Goal: Transaction & Acquisition: Purchase product/service

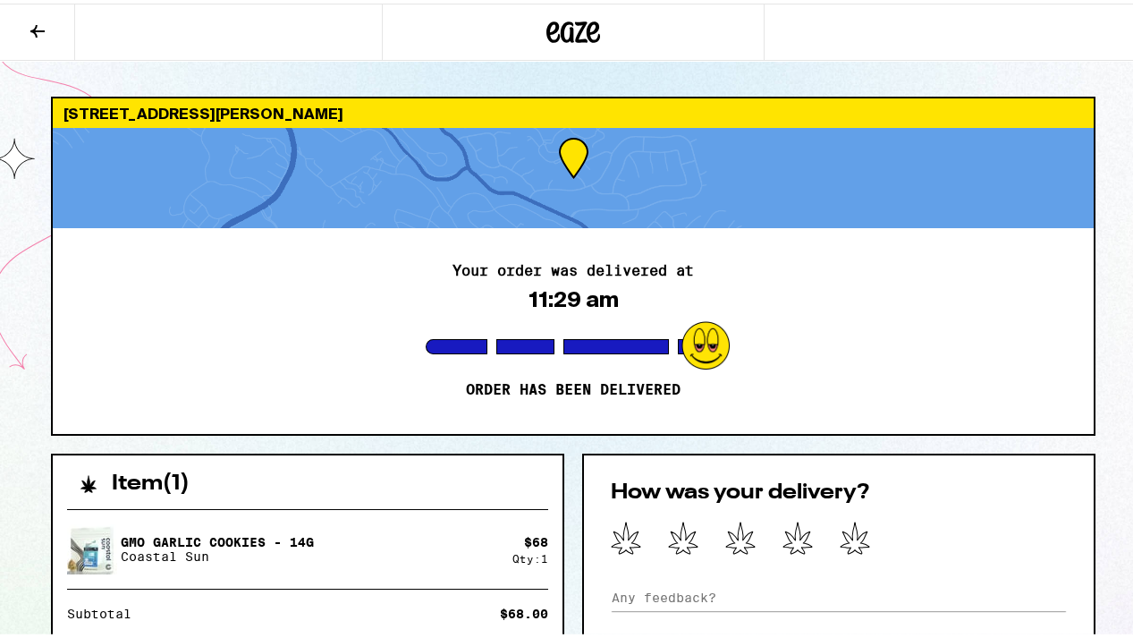
click at [547, 41] on icon at bounding box center [574, 29] width 54 height 32
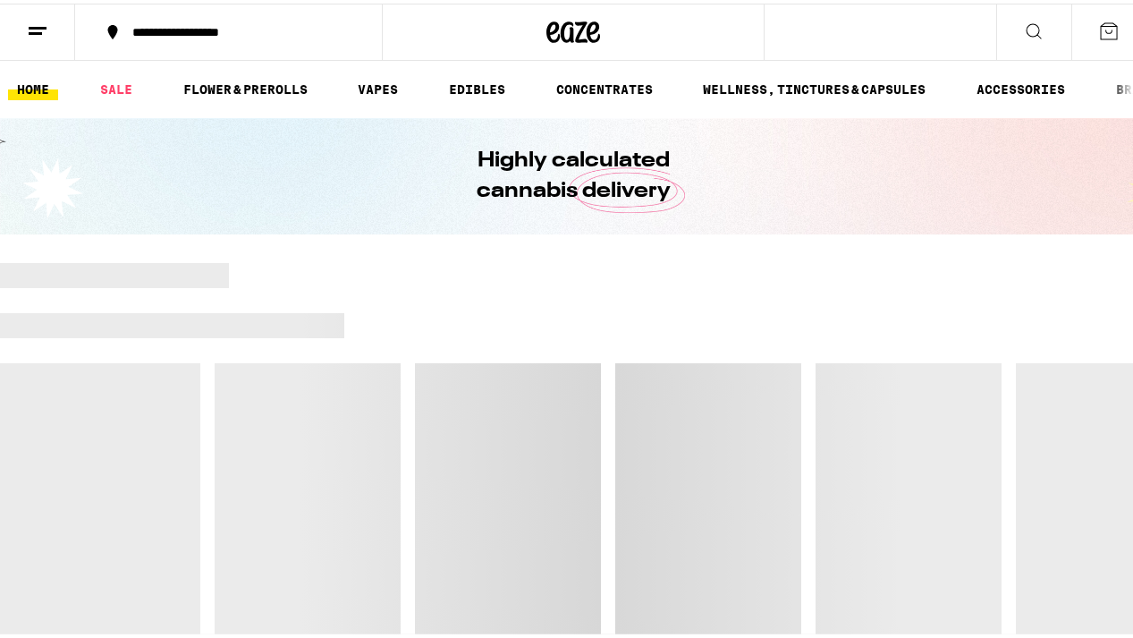
click at [519, 26] on div at bounding box center [573, 28] width 382 height 57
click at [537, 22] on div at bounding box center [573, 28] width 382 height 57
click at [562, 23] on icon at bounding box center [574, 29] width 54 height 32
